Goal: Find specific page/section: Find specific page/section

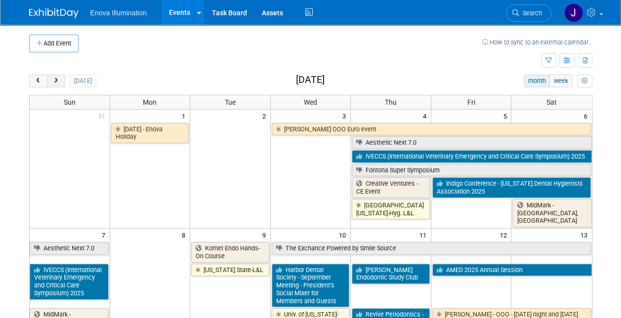
click at [53, 79] on span "next" at bounding box center [55, 81] width 7 height 6
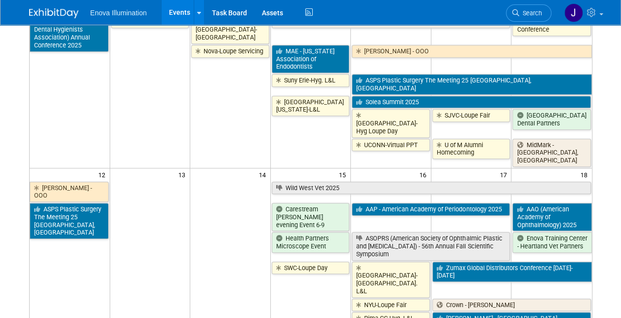
scroll to position [303, 0]
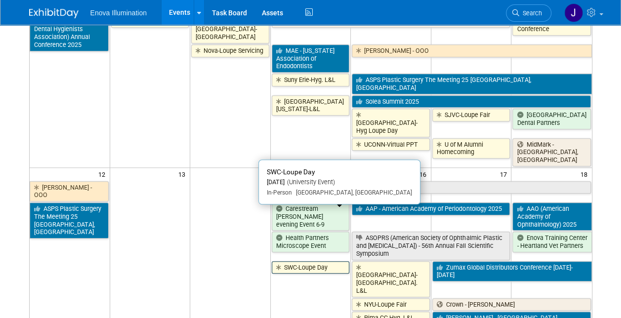
click at [318, 261] on link "SWC-Loupe Day" at bounding box center [311, 267] width 78 height 13
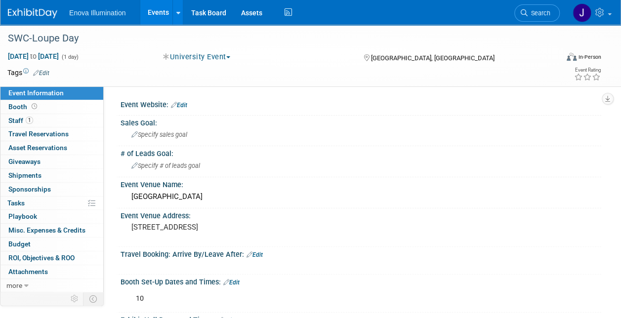
click at [25, 91] on span "Event Information" at bounding box center [35, 93] width 55 height 8
click at [158, 13] on link "Events" at bounding box center [158, 12] width 36 height 25
